Goal: Transaction & Acquisition: Purchase product/service

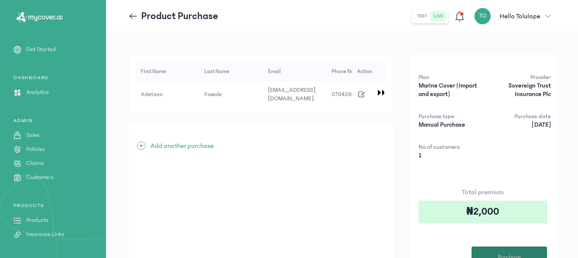
click at [486, 248] on button "Purchase" at bounding box center [510, 256] width 76 height 21
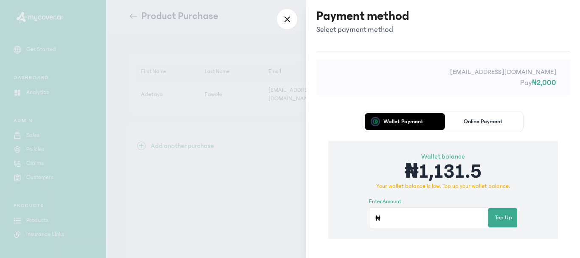
click at [477, 123] on p "Online Payment" at bounding box center [482, 121] width 39 height 6
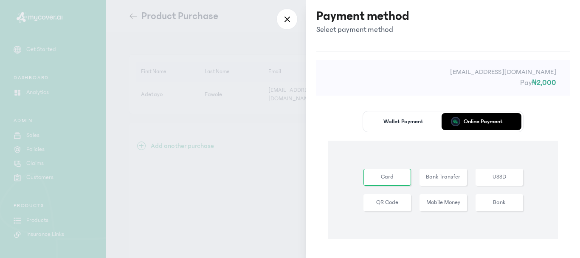
click at [398, 122] on p "Wallet Payment" at bounding box center [403, 121] width 40 height 6
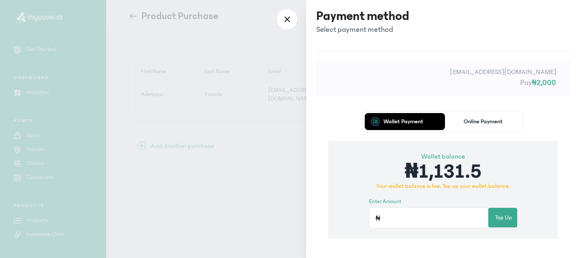
click at [563, 123] on div "Wallet Payment Online Payment Wallet balance ₦1,131.5 Your wallet balance is lo…" at bounding box center [442, 197] width 253 height 196
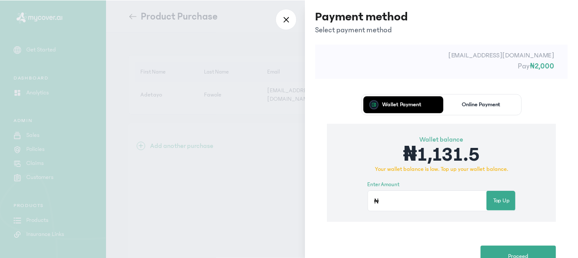
scroll to position [48, 0]
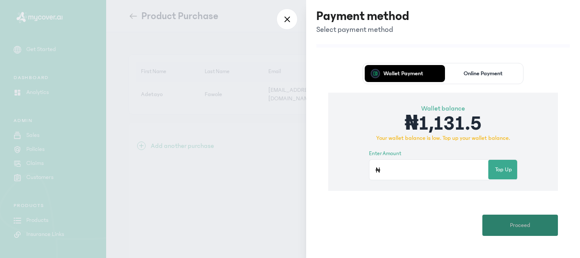
click at [520, 226] on span "Proceed" at bounding box center [520, 225] width 20 height 9
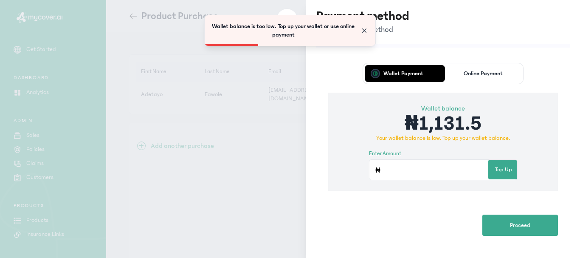
click at [362, 30] on span "Close" at bounding box center [364, 30] width 8 height 8
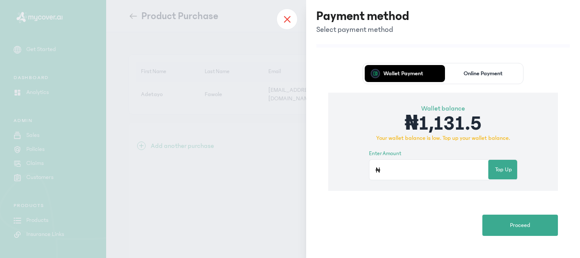
click at [286, 21] on icon at bounding box center [286, 19] width 7 height 8
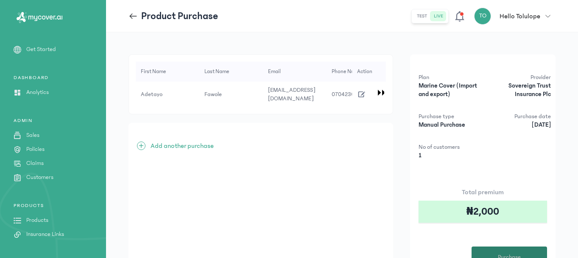
click at [504, 250] on button "Purchase" at bounding box center [510, 256] width 76 height 21
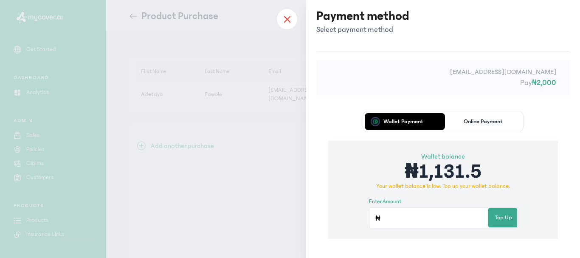
click at [287, 25] on div at bounding box center [286, 18] width 21 height 21
